Goal: Answer question/provide support

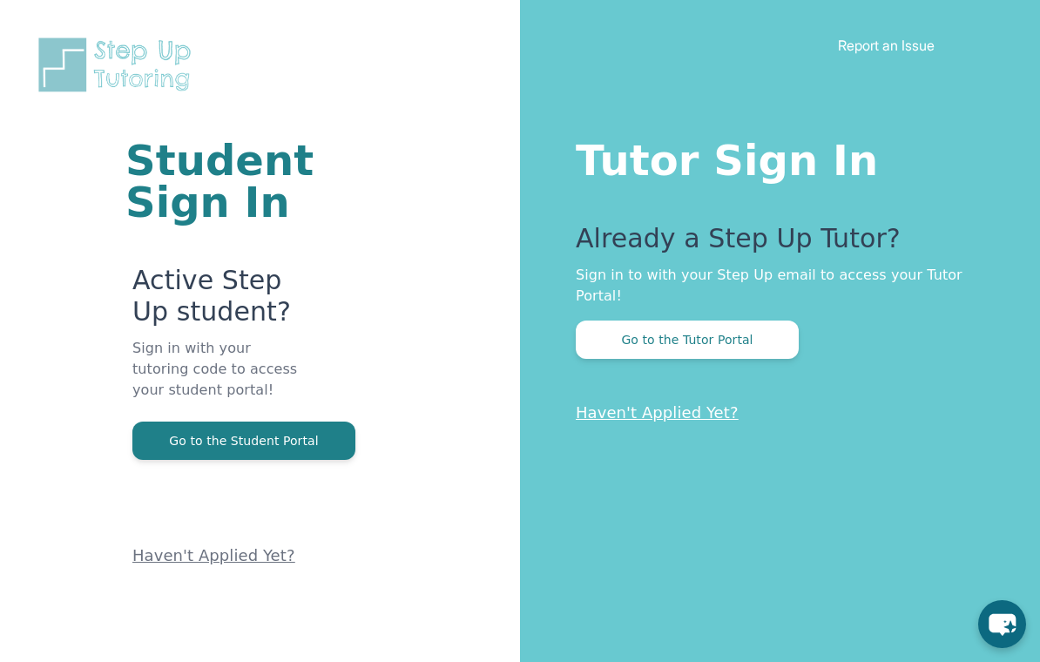
click at [636, 345] on div "Tutor Sign In Already a Step Up Tutor? Sign in to with your Step Up email to ac…" at bounding box center [780, 331] width 520 height 662
click at [626, 335] on button "Go to the Tutor Portal" at bounding box center [687, 340] width 223 height 38
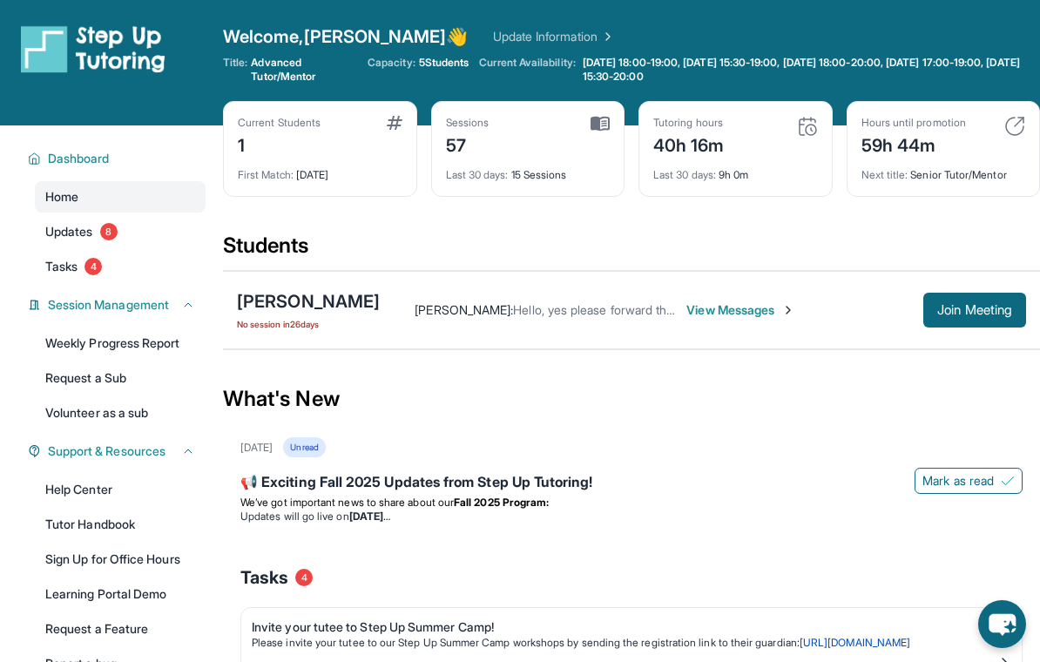
click at [693, 310] on span "View Messages" at bounding box center [741, 309] width 109 height 17
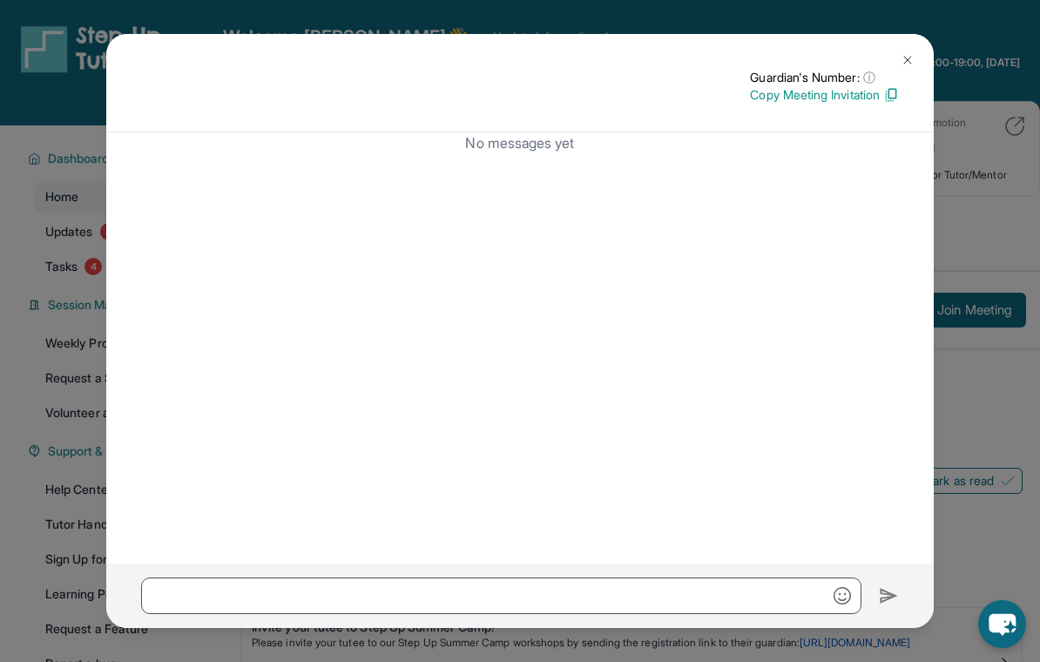
click at [980, 335] on div "Guardian's Number: ⓘ This isn't the guardian's real number — it's a private for…" at bounding box center [520, 331] width 1040 height 662
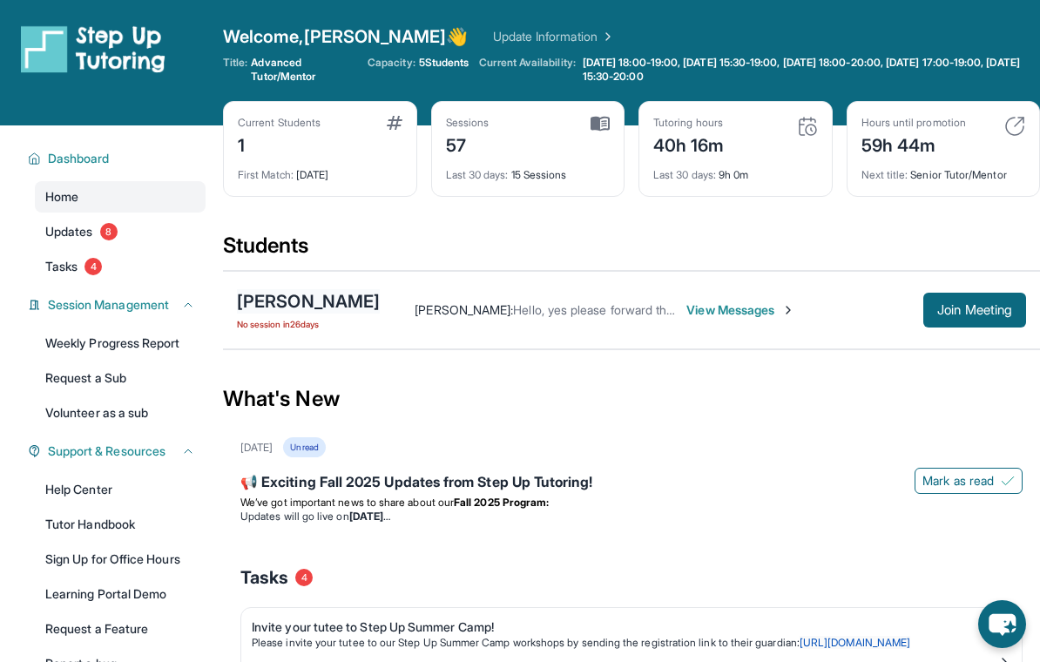
click at [261, 305] on div "[PERSON_NAME]" at bounding box center [308, 301] width 143 height 24
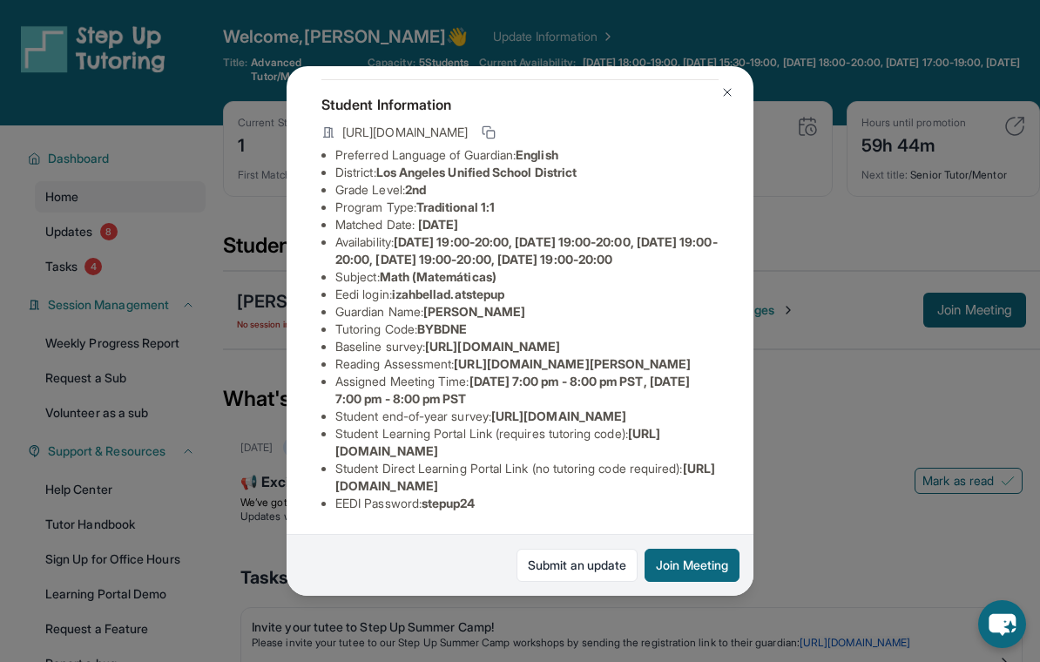
scroll to position [216, 0]
drag, startPoint x: 691, startPoint y: 501, endPoint x: 329, endPoint y: 500, distance: 361.6
click at [329, 500] on ul "Preferred Language of Guardian: English District: [GEOGRAPHIC_DATA] Unified Sch…" at bounding box center [519, 329] width 397 height 366
copy li "[URL][DOMAIN_NAME]"
click at [593, 493] on span "[URL][DOMAIN_NAME]" at bounding box center [525, 477] width 380 height 32
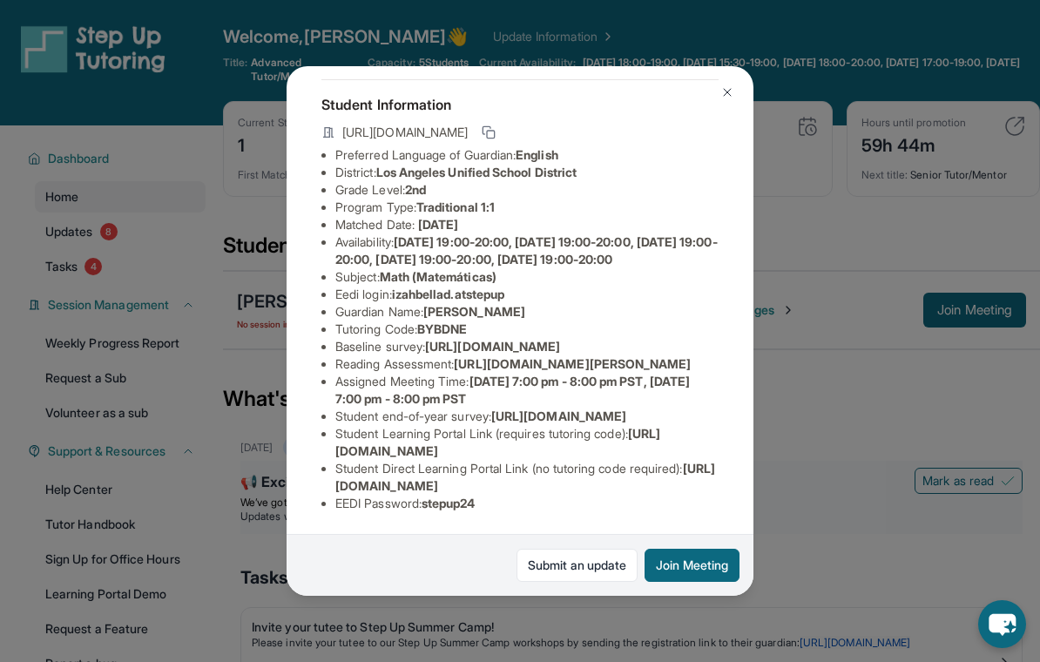
click at [881, 490] on div "[PERSON_NAME] Guardian: [PERSON_NAME] Student Information [URL][DOMAIN_NAME] Pr…" at bounding box center [520, 331] width 1040 height 662
